Goal: Task Accomplishment & Management: Use online tool/utility

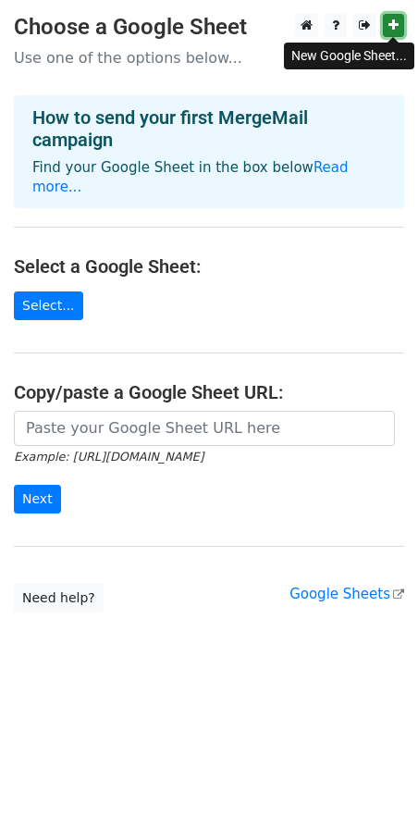
click at [392, 30] on icon at bounding box center [393, 24] width 10 height 13
click at [50, 316] on link "Select..." at bounding box center [48, 305] width 69 height 29
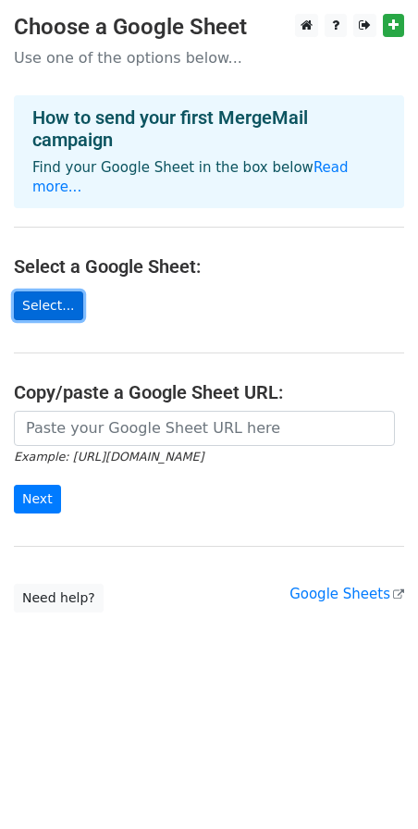
click at [59, 311] on link "Select..." at bounding box center [48, 305] width 69 height 29
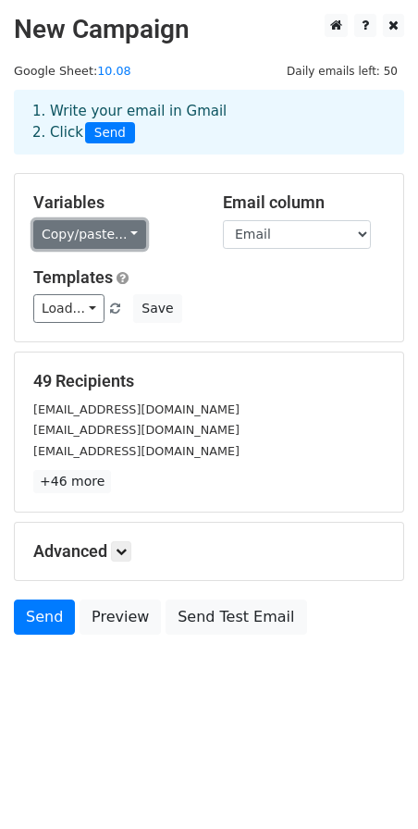
click at [131, 237] on link "Copy/paste..." at bounding box center [89, 234] width 113 height 29
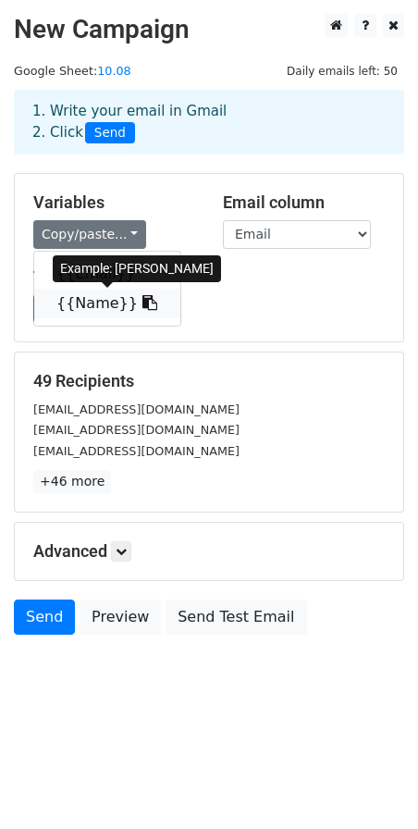
click at [93, 310] on link "{{Name}}" at bounding box center [107, 304] width 146 height 30
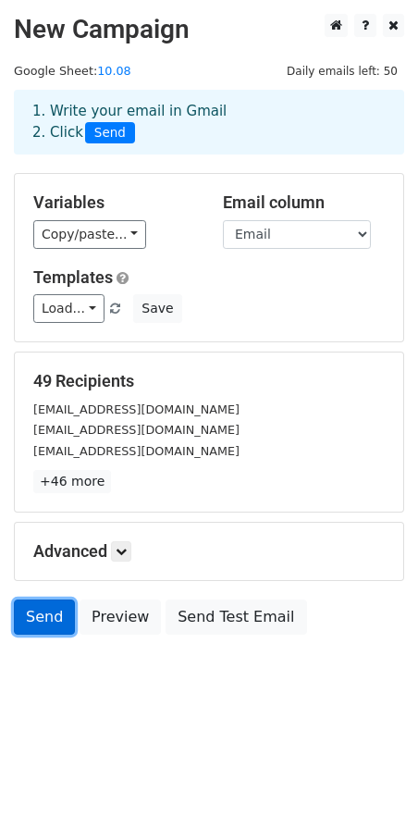
click at [46, 626] on link "Send" at bounding box center [44, 616] width 61 height 35
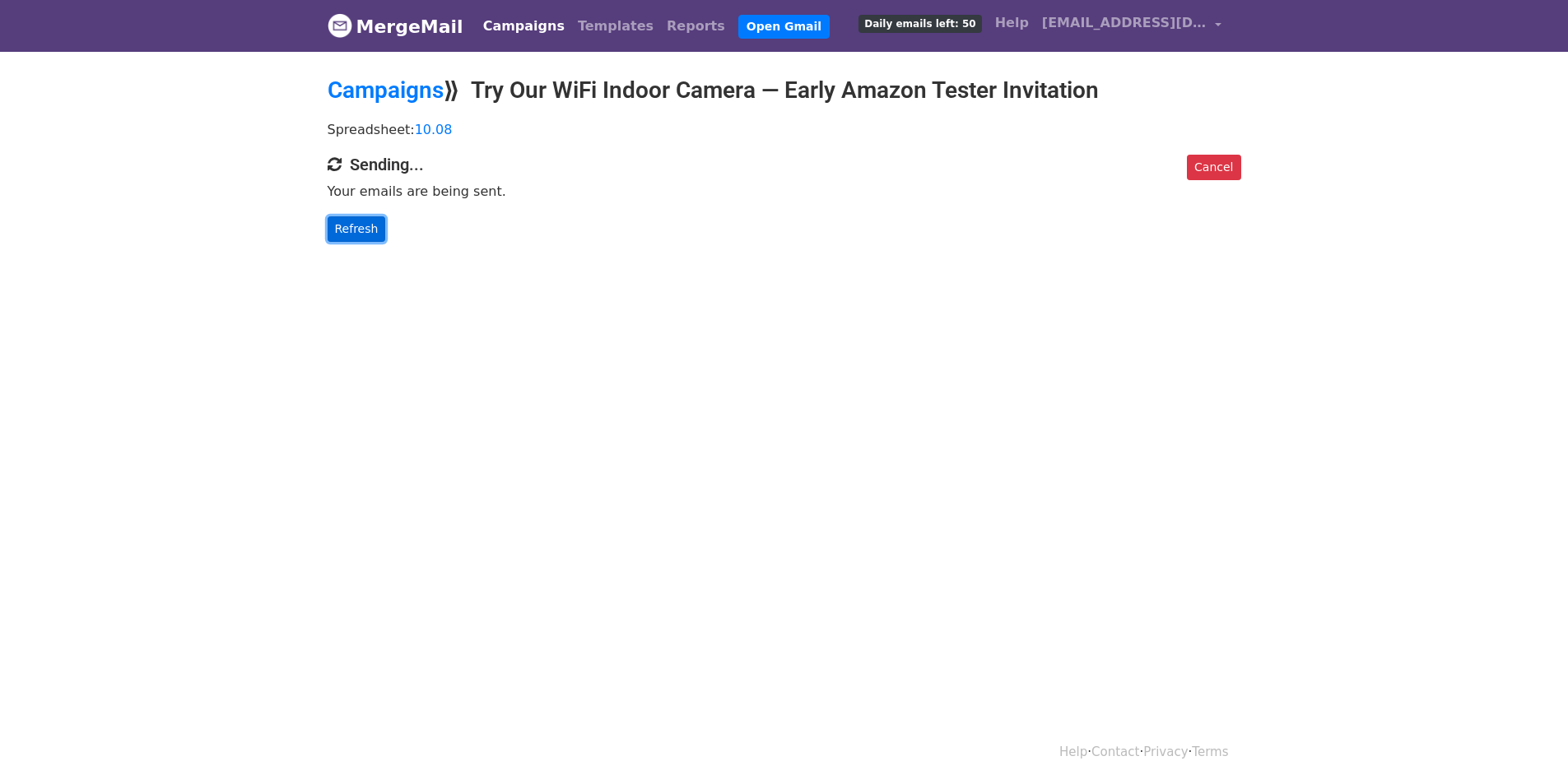
click at [358, 230] on link "Refresh" at bounding box center [357, 229] width 59 height 26
click at [352, 227] on link "Refresh" at bounding box center [357, 229] width 59 height 26
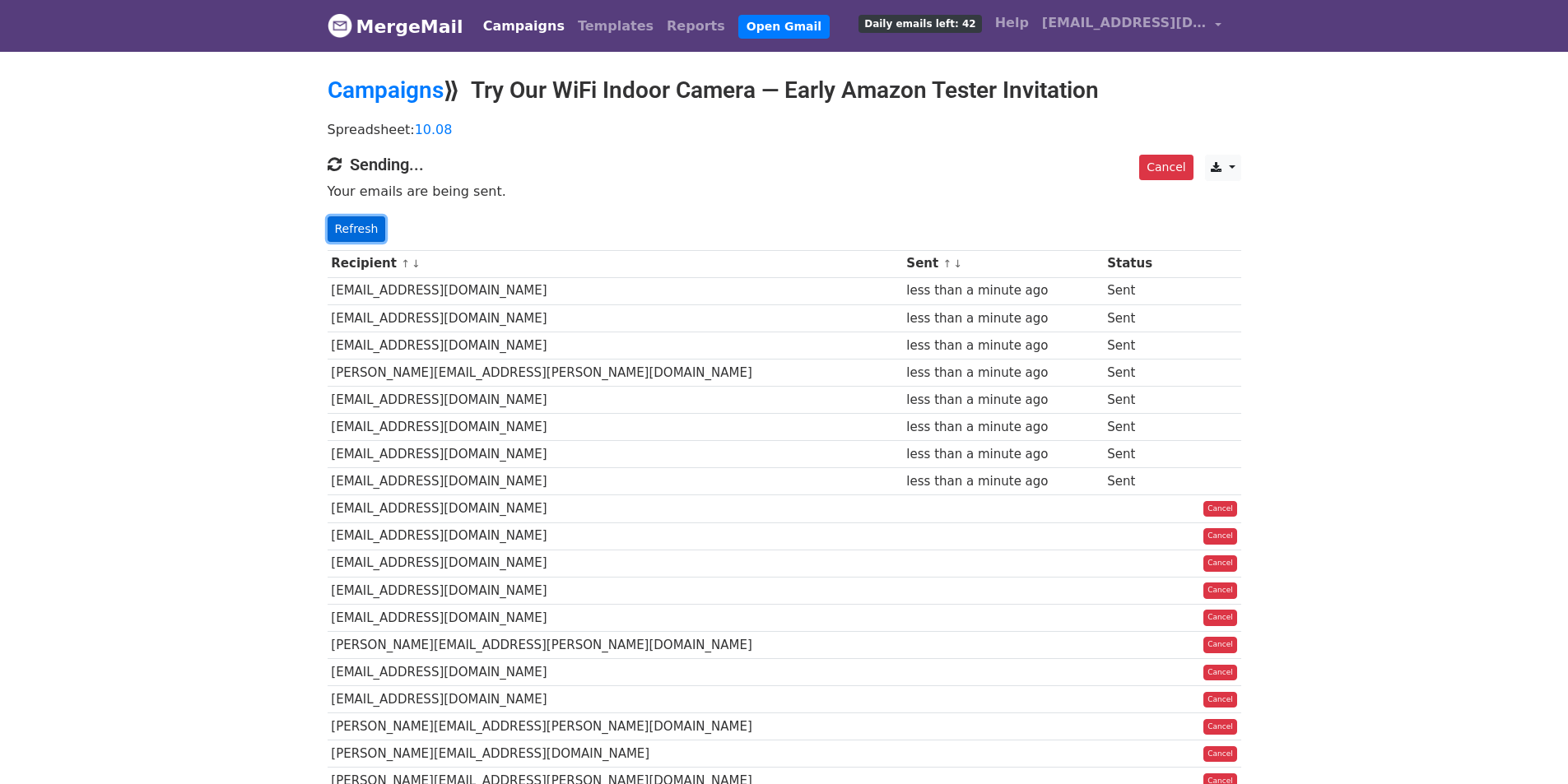
click at [338, 228] on link "Refresh" at bounding box center [357, 229] width 59 height 26
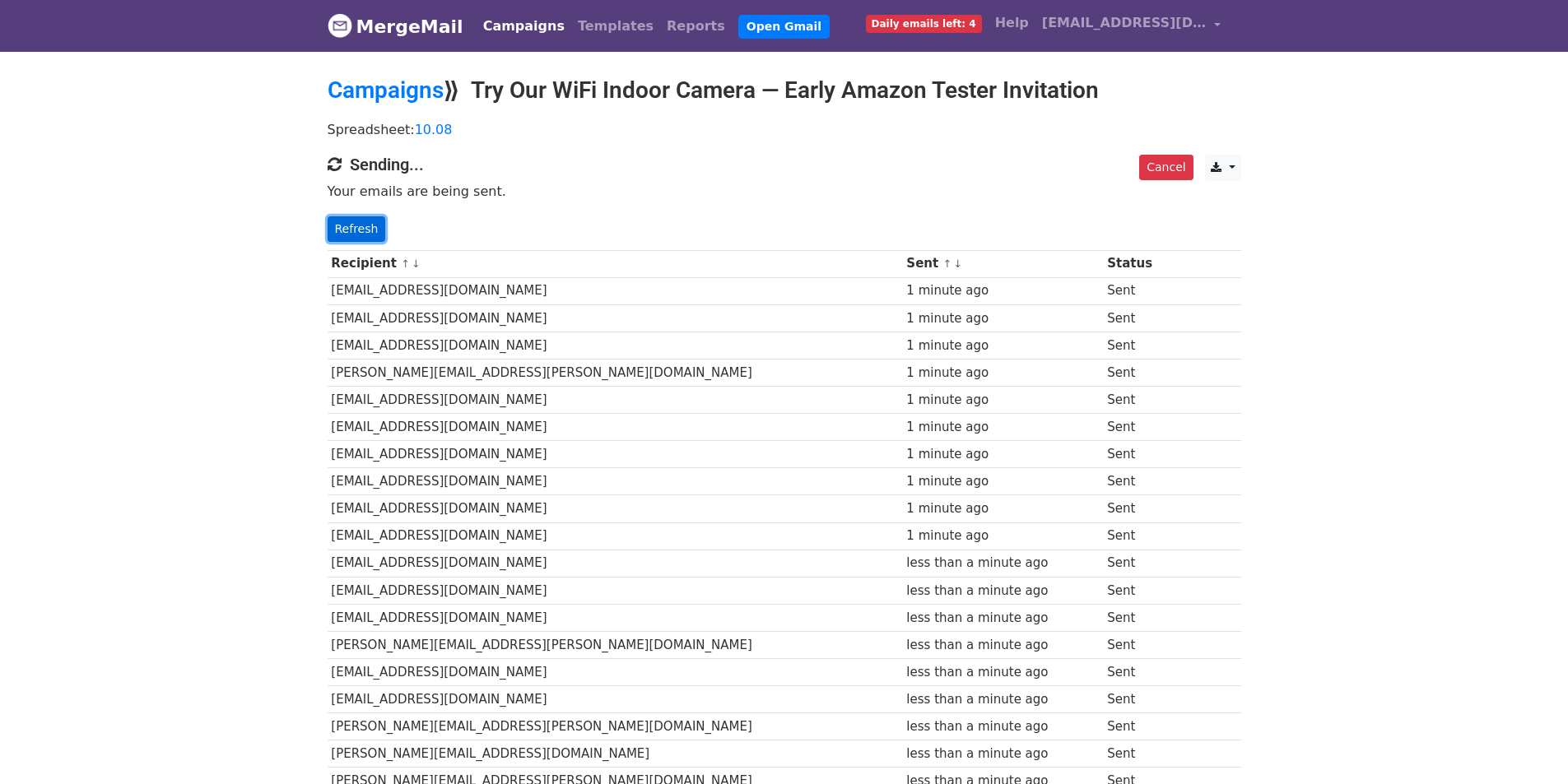
click at [345, 221] on link "Refresh" at bounding box center [357, 229] width 59 height 26
